Goal: Browse casually: Explore the website without a specific task or goal

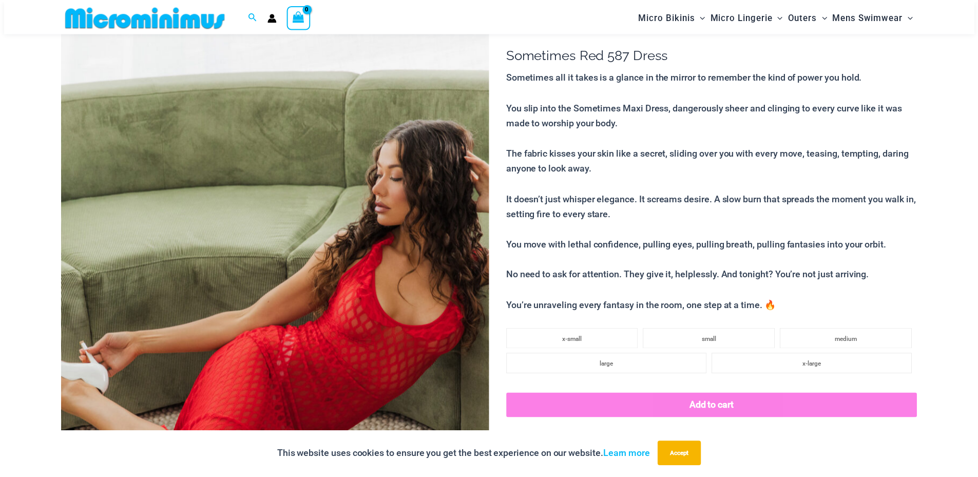
scroll to position [94, 0]
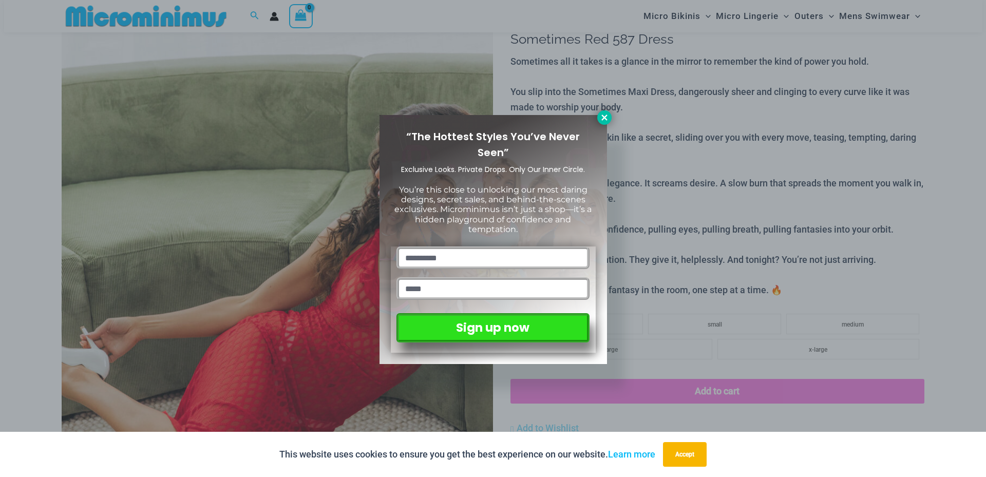
click at [605, 111] on button at bounding box center [604, 117] width 14 height 14
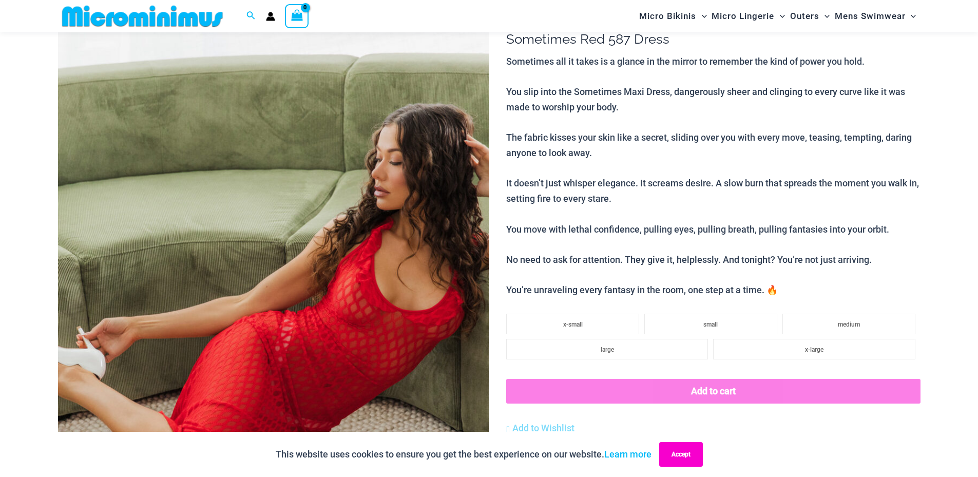
click at [684, 448] on button "Accept" at bounding box center [681, 454] width 44 height 25
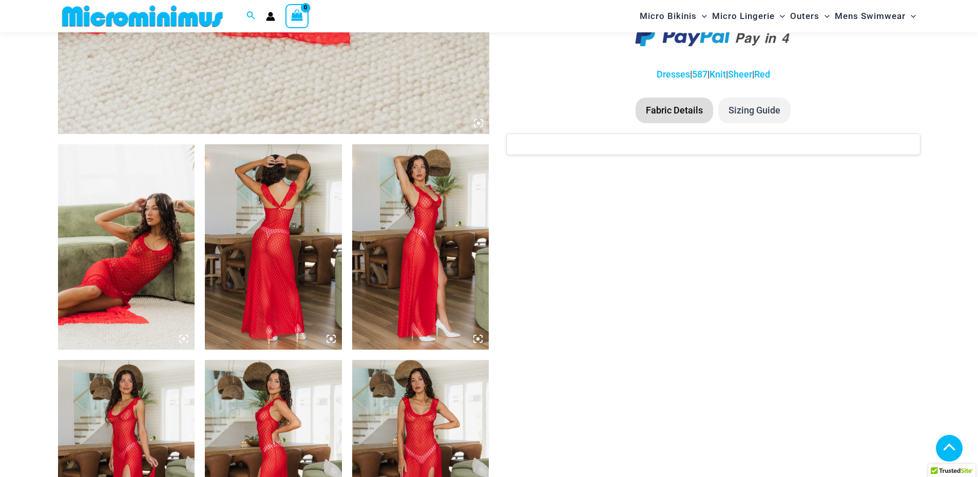
scroll to position [607, 0]
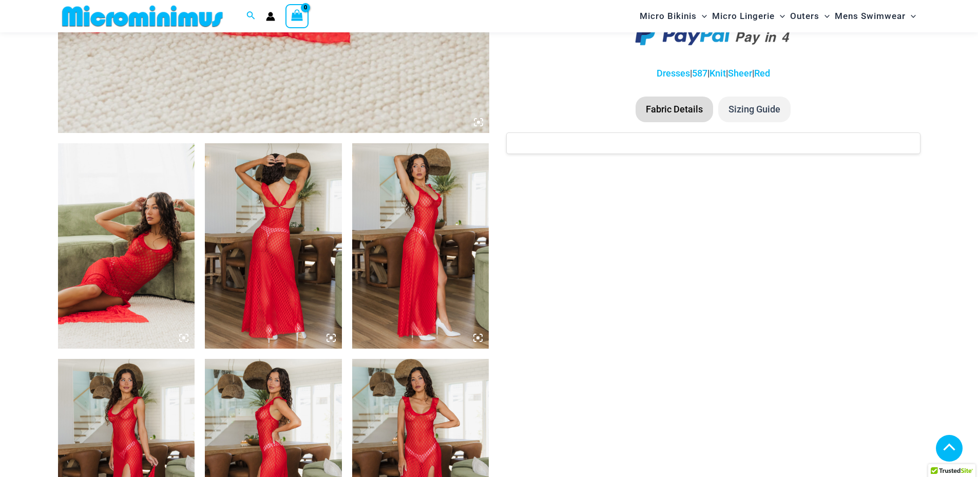
click at [298, 246] on img at bounding box center [273, 245] width 137 height 205
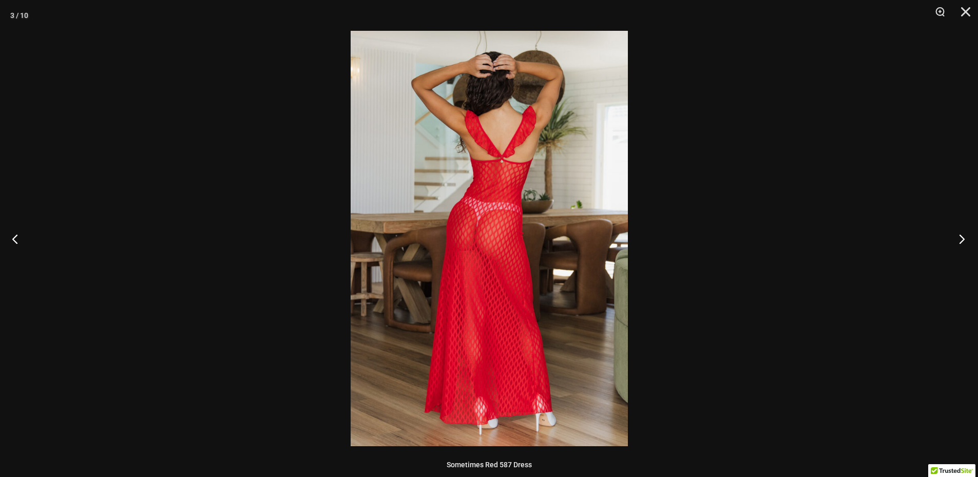
click at [959, 236] on button "Next" at bounding box center [958, 238] width 39 height 51
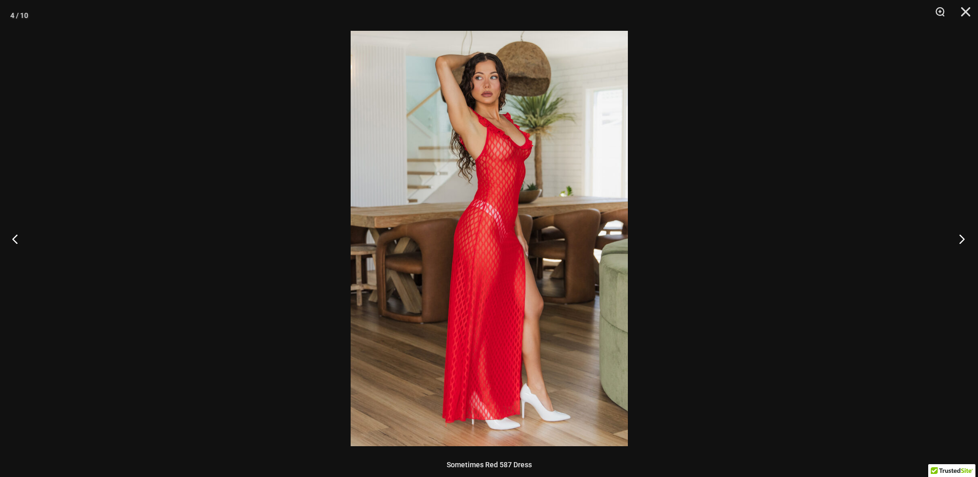
click at [959, 236] on button "Next" at bounding box center [958, 238] width 39 height 51
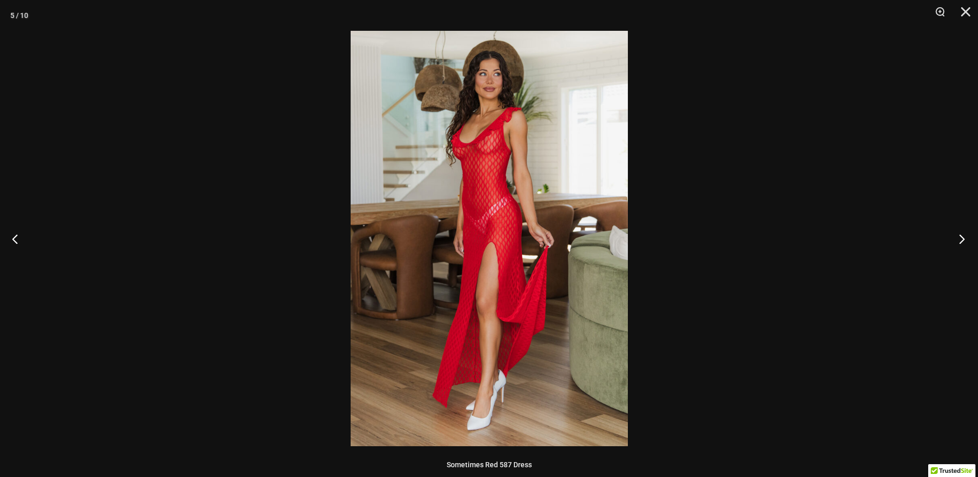
click at [959, 236] on button "Next" at bounding box center [958, 238] width 39 height 51
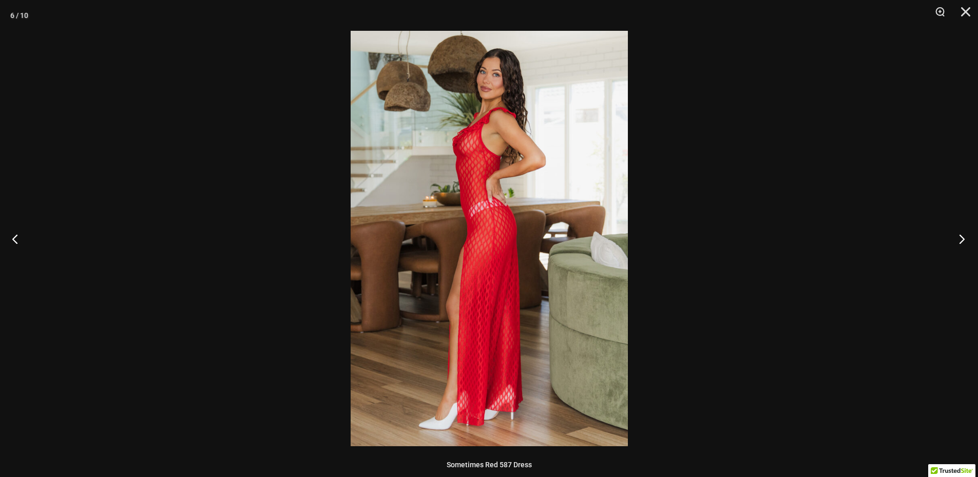
click at [959, 236] on button "Next" at bounding box center [958, 238] width 39 height 51
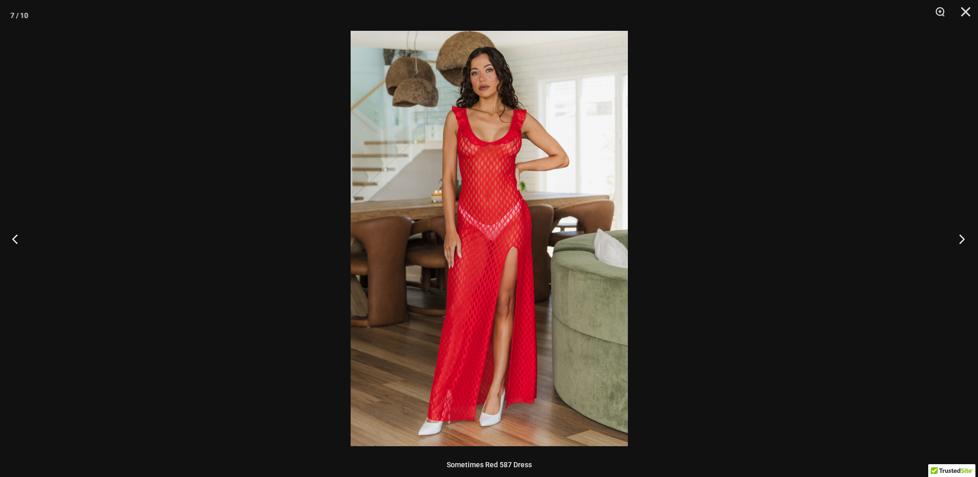
click at [959, 236] on button "Next" at bounding box center [958, 238] width 39 height 51
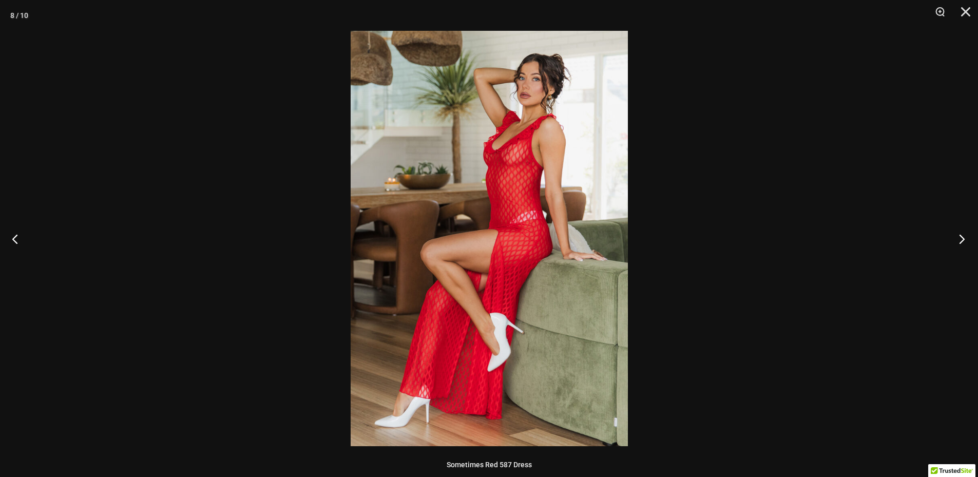
click at [959, 236] on button "Next" at bounding box center [958, 238] width 39 height 51
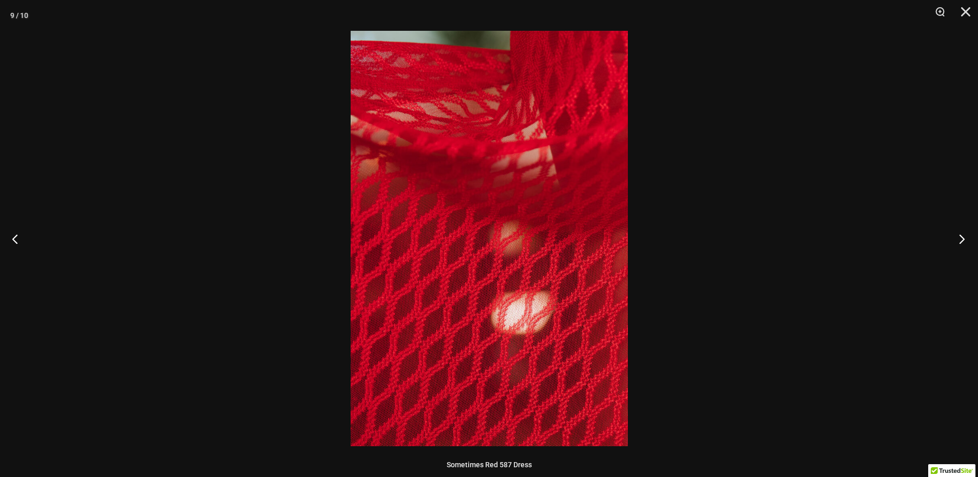
click at [959, 236] on button "Next" at bounding box center [958, 238] width 39 height 51
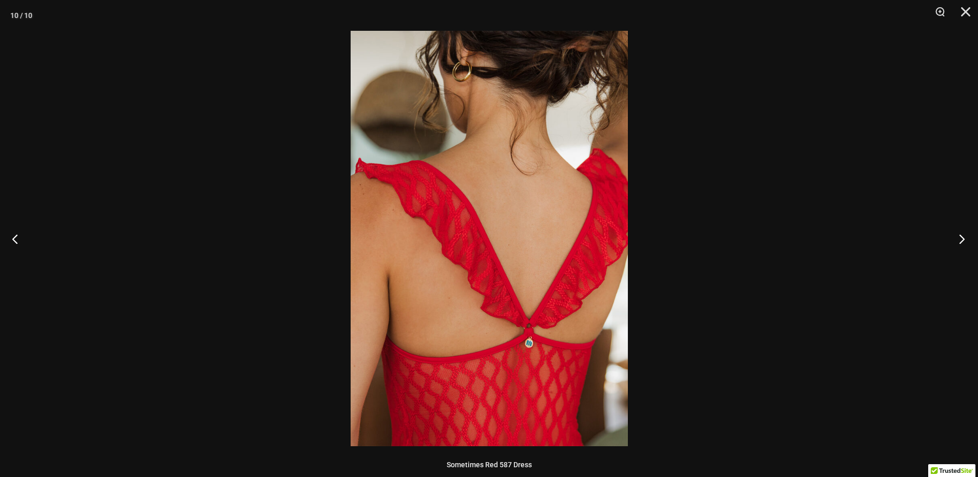
click at [959, 236] on button "Next" at bounding box center [958, 238] width 39 height 51
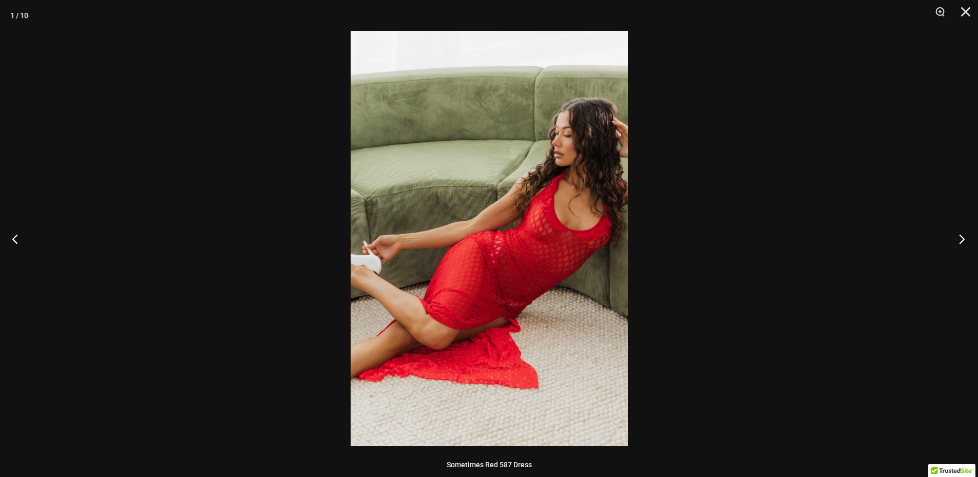
click at [959, 236] on button "Next" at bounding box center [958, 238] width 39 height 51
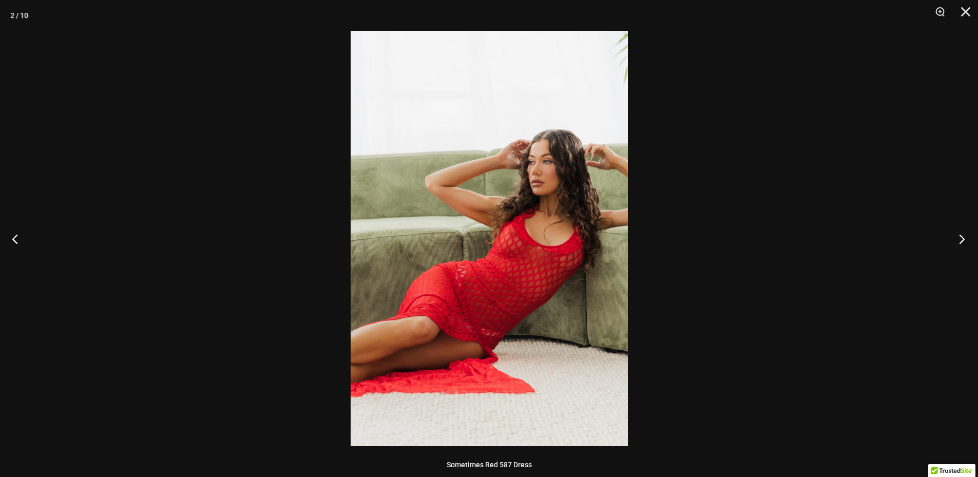
click at [959, 236] on button "Next" at bounding box center [958, 238] width 39 height 51
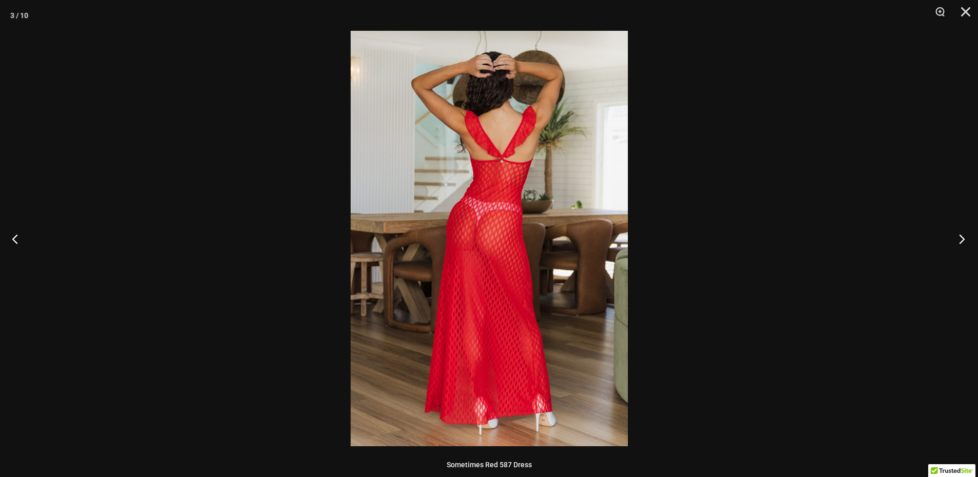
click at [959, 236] on button "Next" at bounding box center [958, 238] width 39 height 51
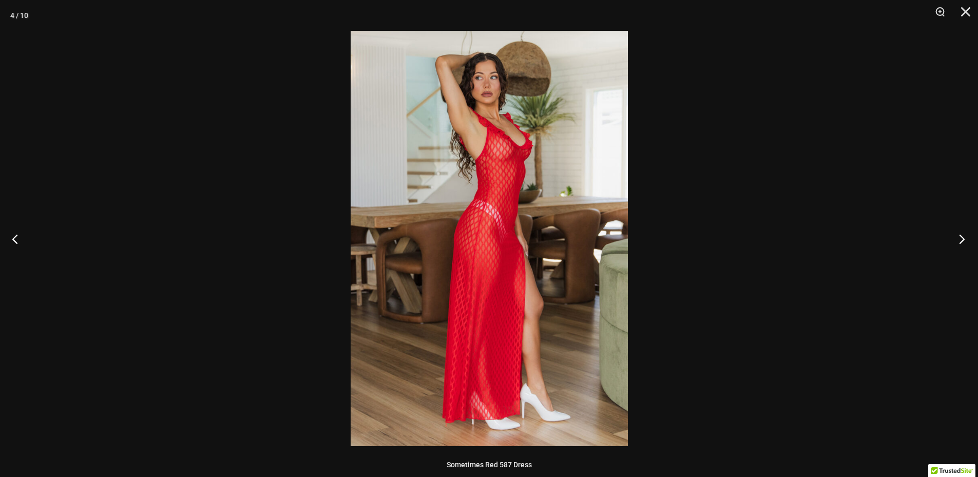
click at [959, 236] on button "Next" at bounding box center [958, 238] width 39 height 51
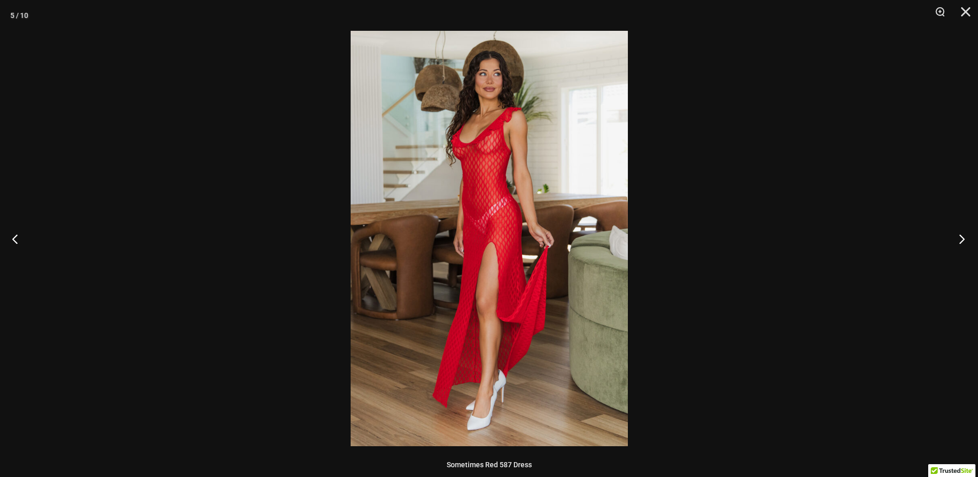
click at [959, 236] on button "Next" at bounding box center [958, 238] width 39 height 51
